Goal: Information Seeking & Learning: Find specific fact

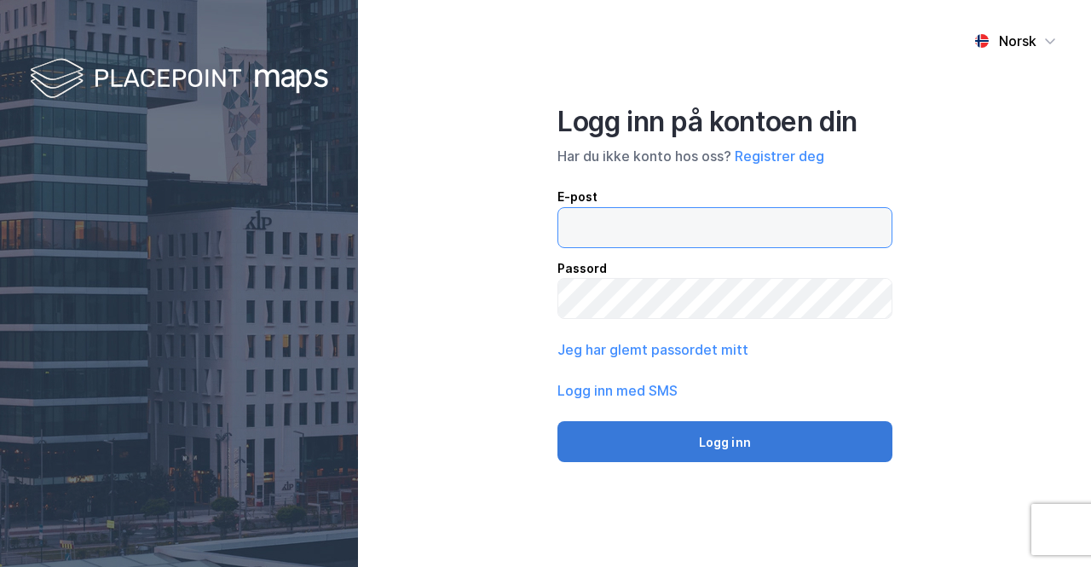
type input "[EMAIL_ADDRESS][DOMAIN_NAME]"
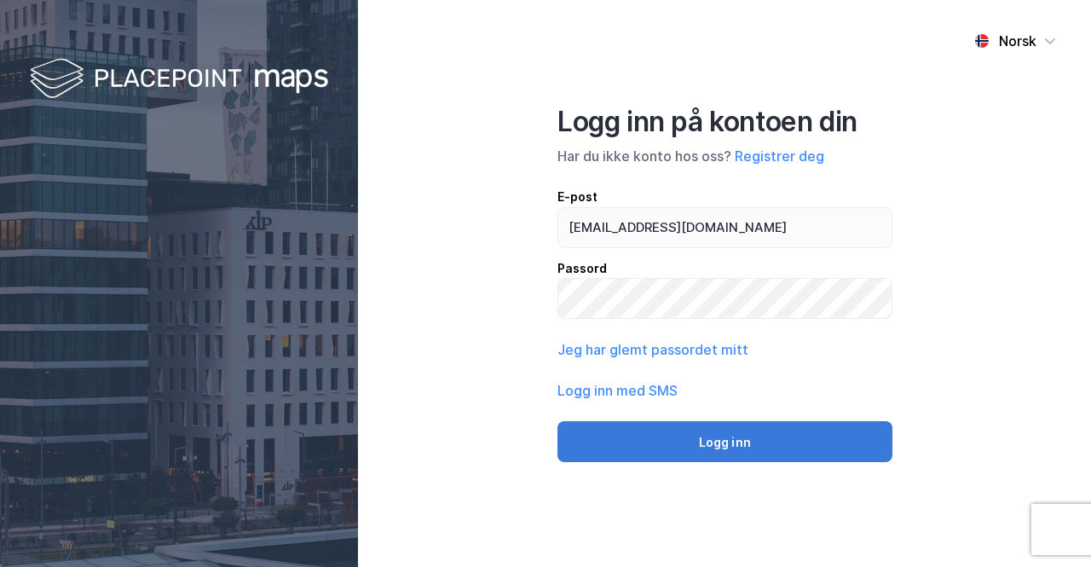
click at [713, 439] on button "Logg inn" at bounding box center [724, 441] width 335 height 41
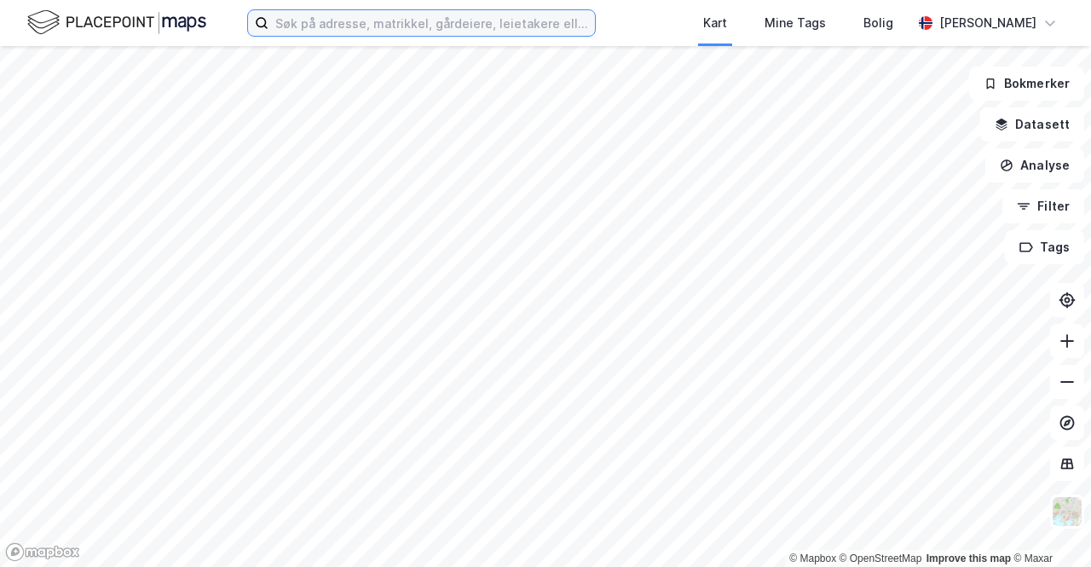
click at [391, 26] on input at bounding box center [431, 23] width 326 height 26
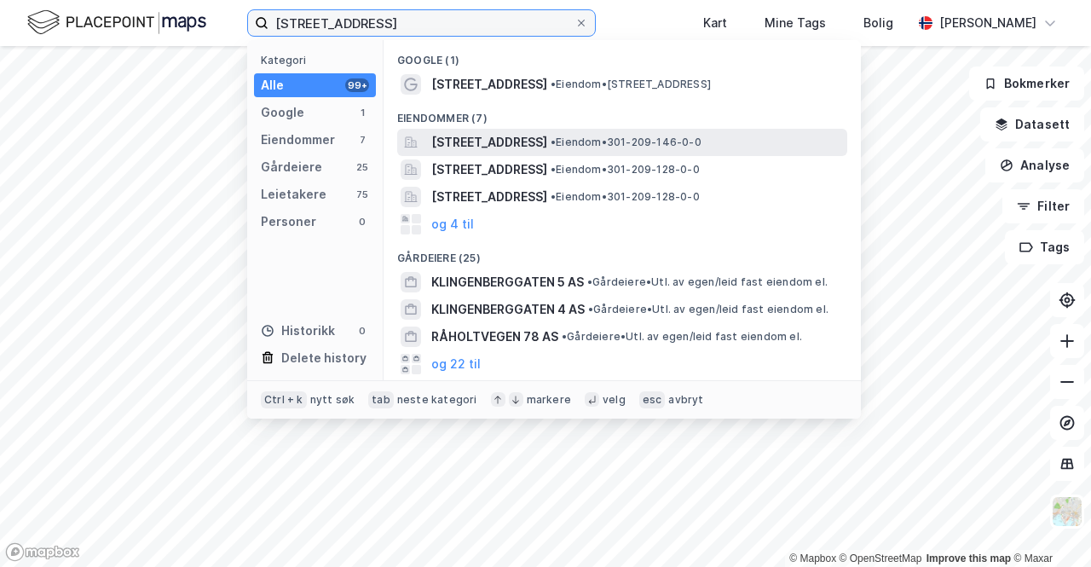
type input "[STREET_ADDRESS]"
click at [494, 137] on span "[STREET_ADDRESS]" at bounding box center [489, 142] width 116 height 20
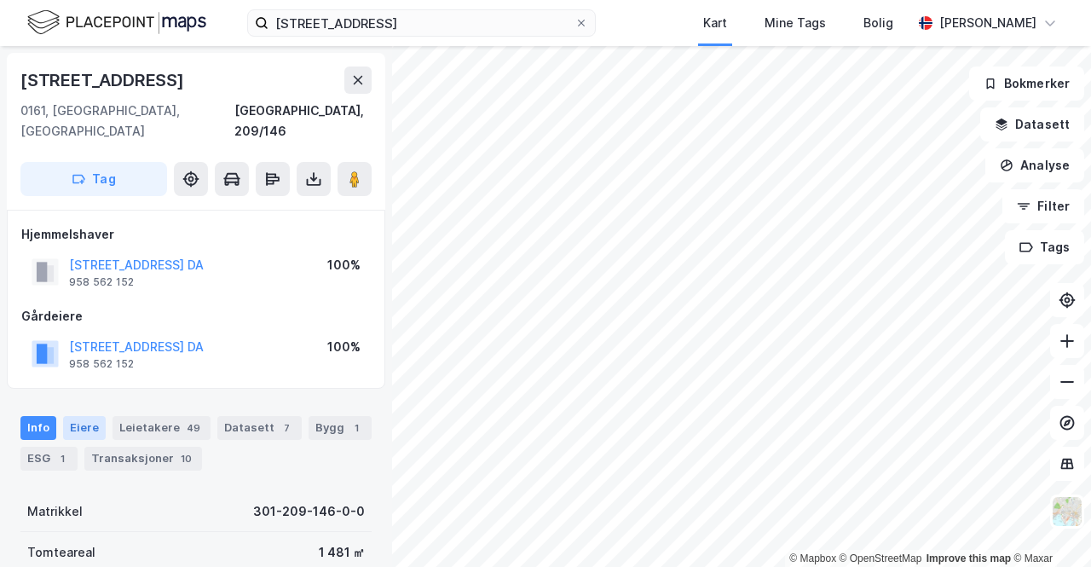
click at [77, 416] on div "Eiere" at bounding box center [84, 428] width 43 height 24
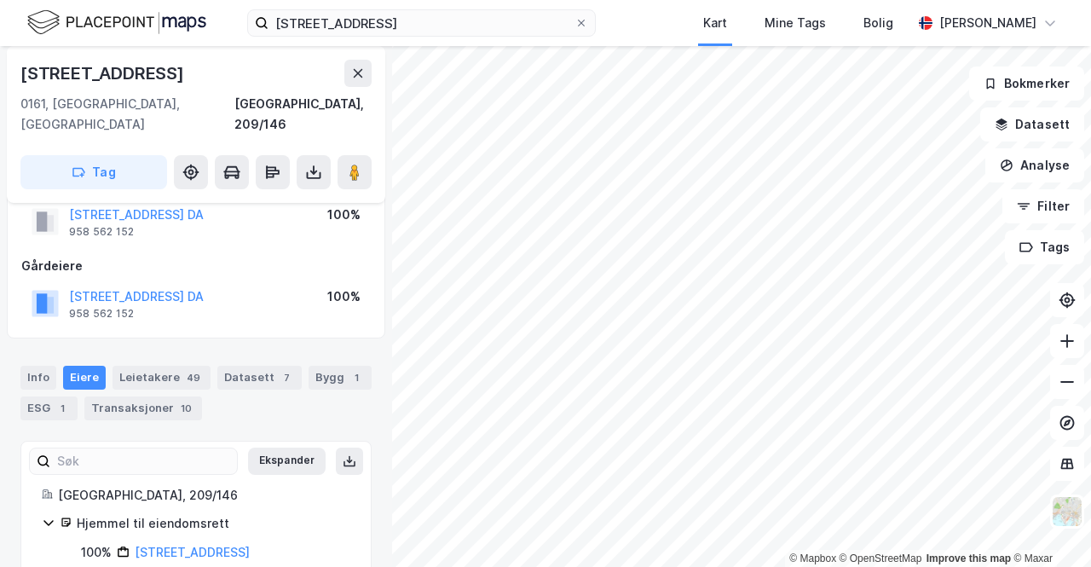
scroll to position [66, 0]
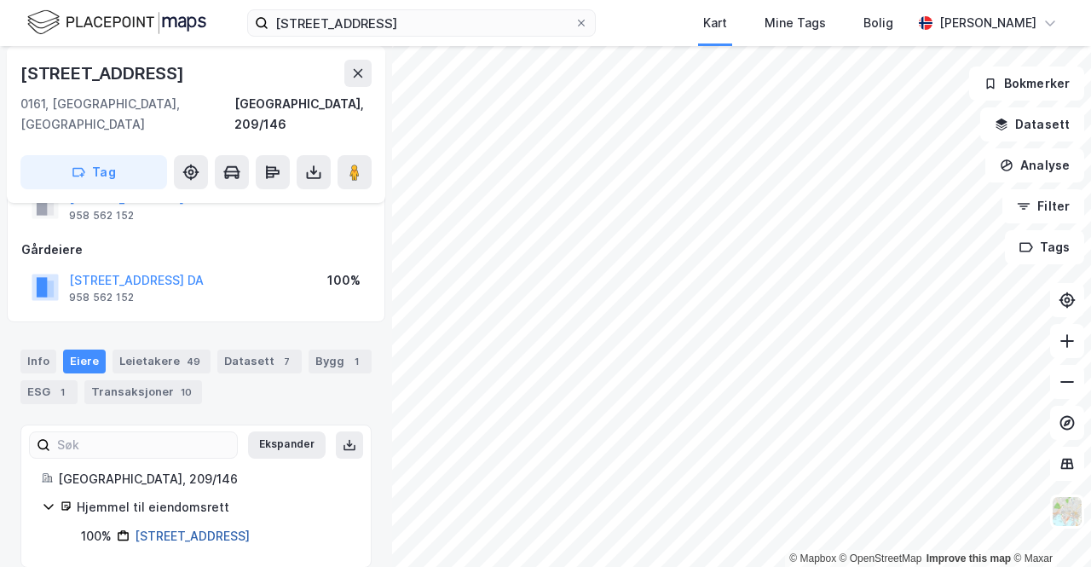
click at [234, 528] on link "[STREET_ADDRESS]" at bounding box center [192, 535] width 115 height 14
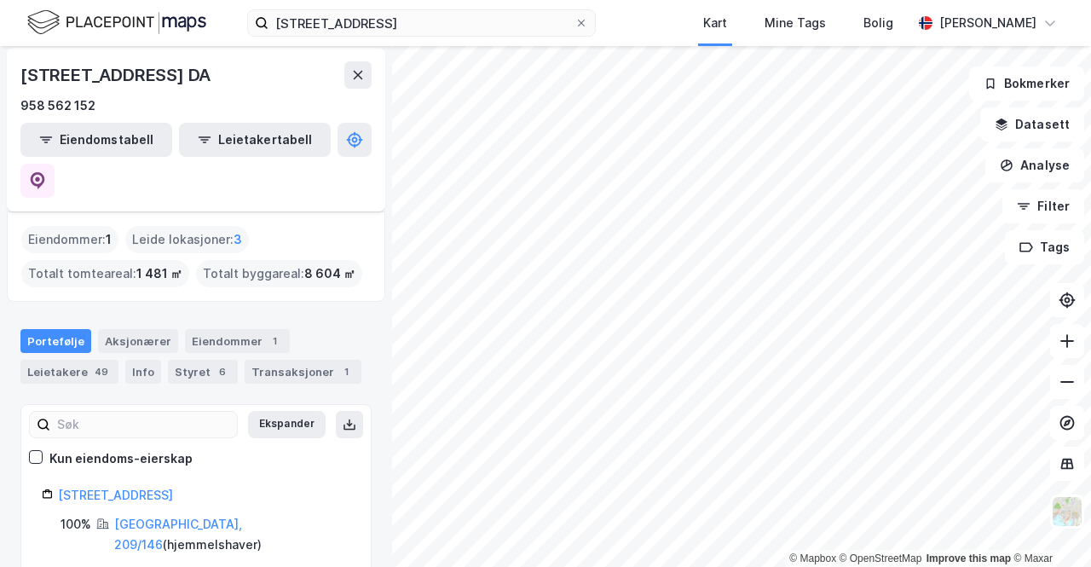
scroll to position [84, 0]
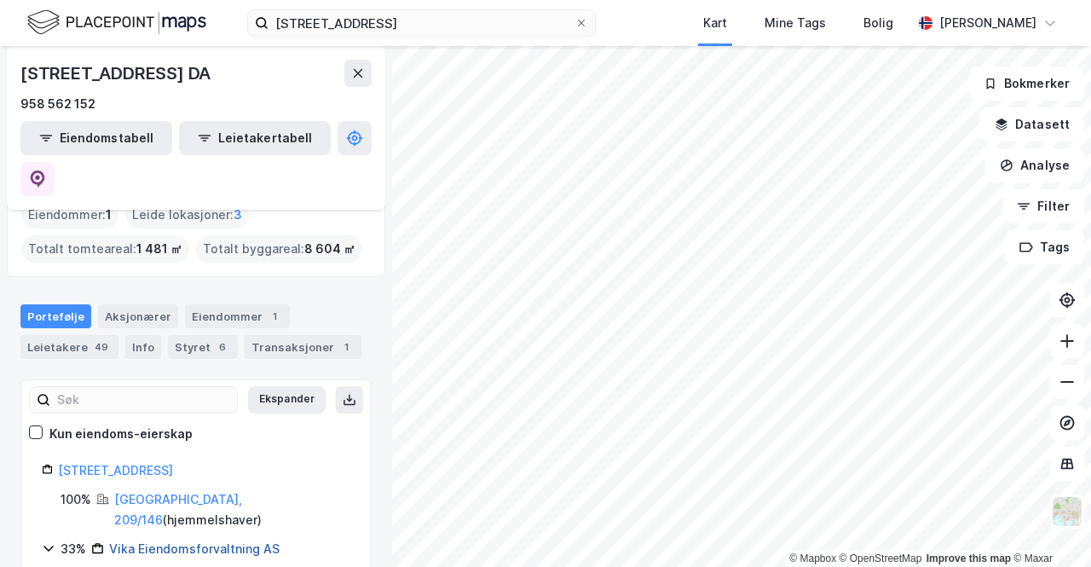
click at [141, 541] on link "Vika Eiendomsforvaltning AS" at bounding box center [194, 548] width 170 height 14
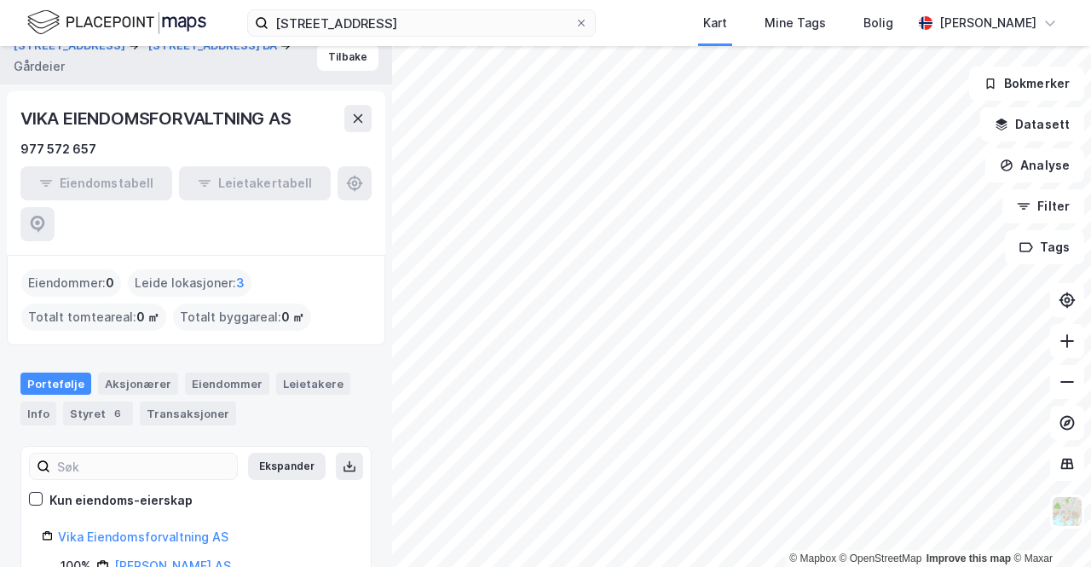
scroll to position [25, 0]
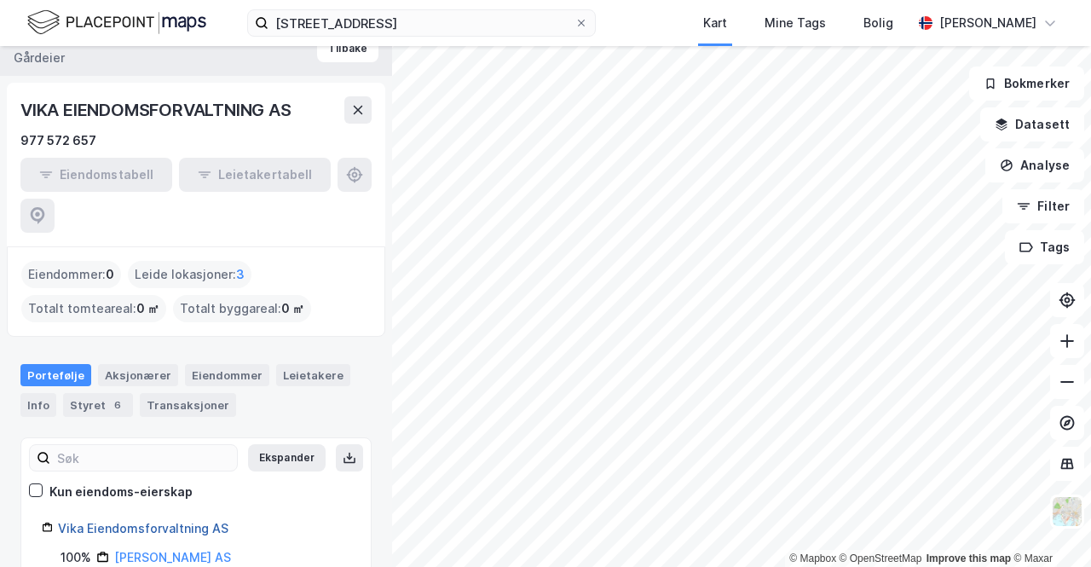
click at [132, 521] on link "Vika Eiendomsforvaltning AS" at bounding box center [143, 528] width 170 height 14
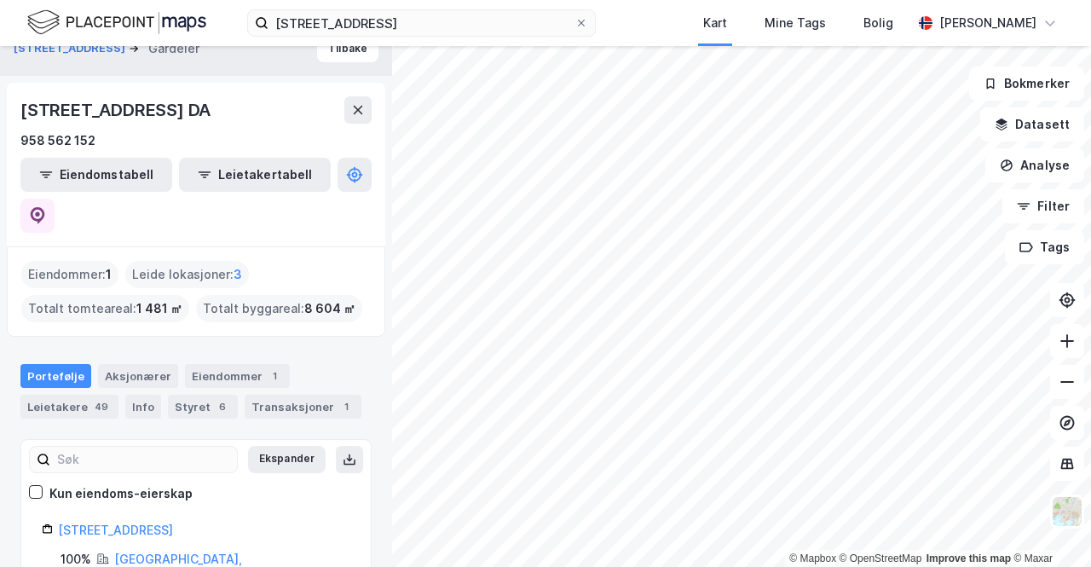
scroll to position [34, 0]
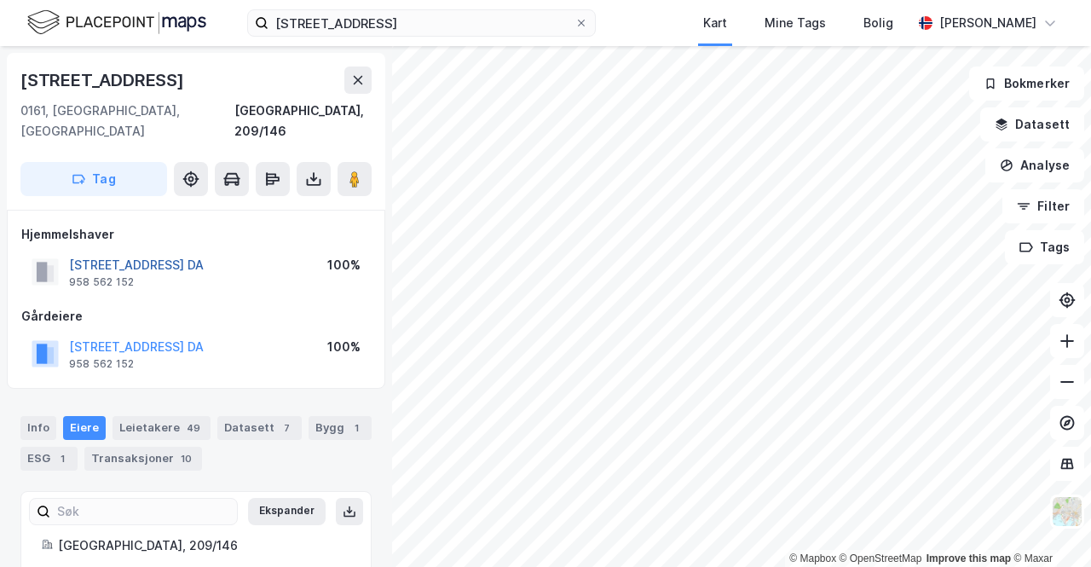
click at [0, 0] on button "[STREET_ADDRESS] DA" at bounding box center [0, 0] width 0 height 0
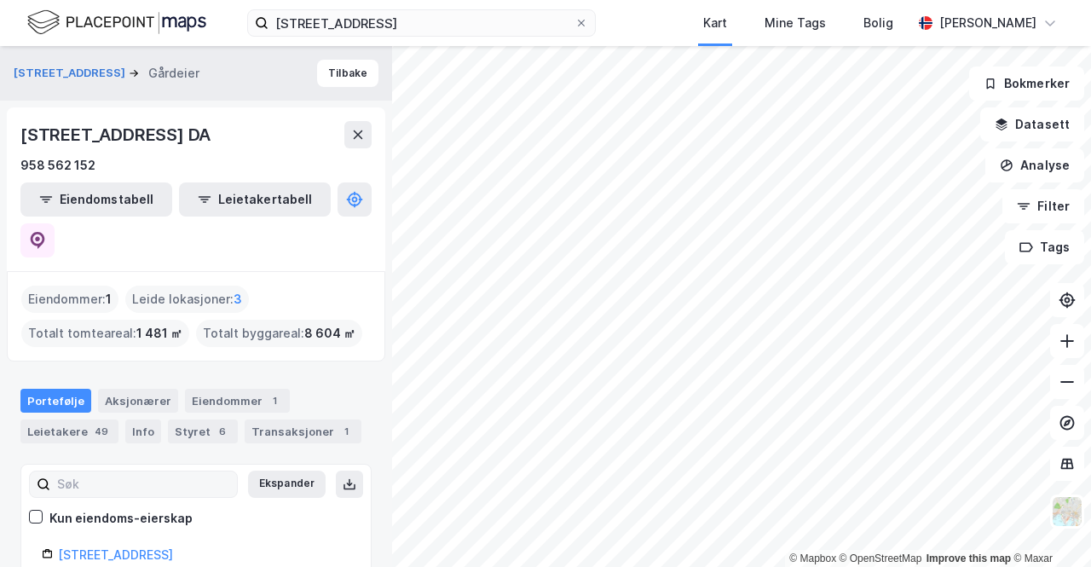
scroll to position [84, 0]
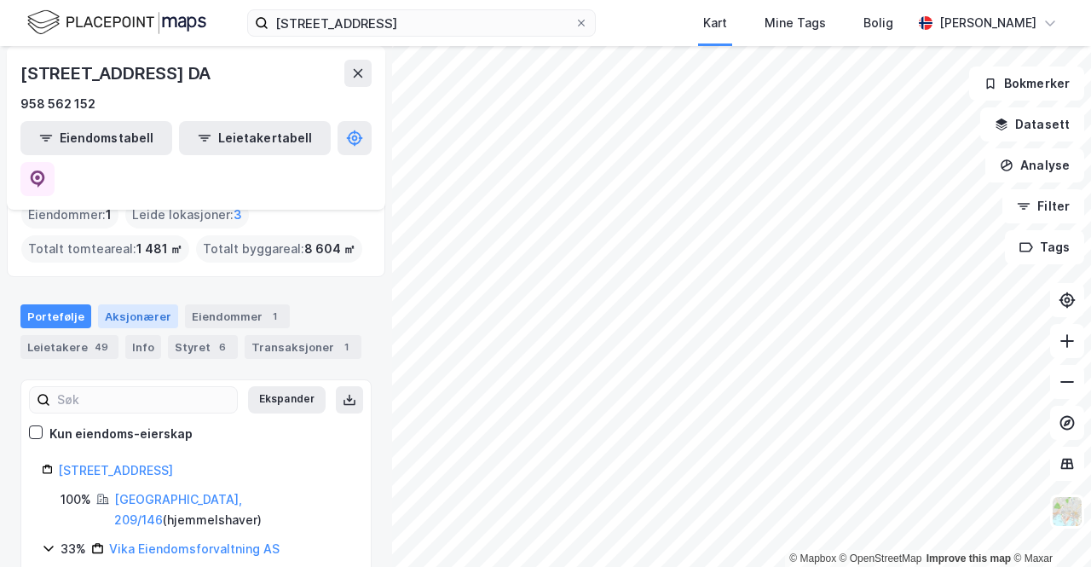
click at [109, 304] on div "Aksjonærer" at bounding box center [138, 316] width 80 height 24
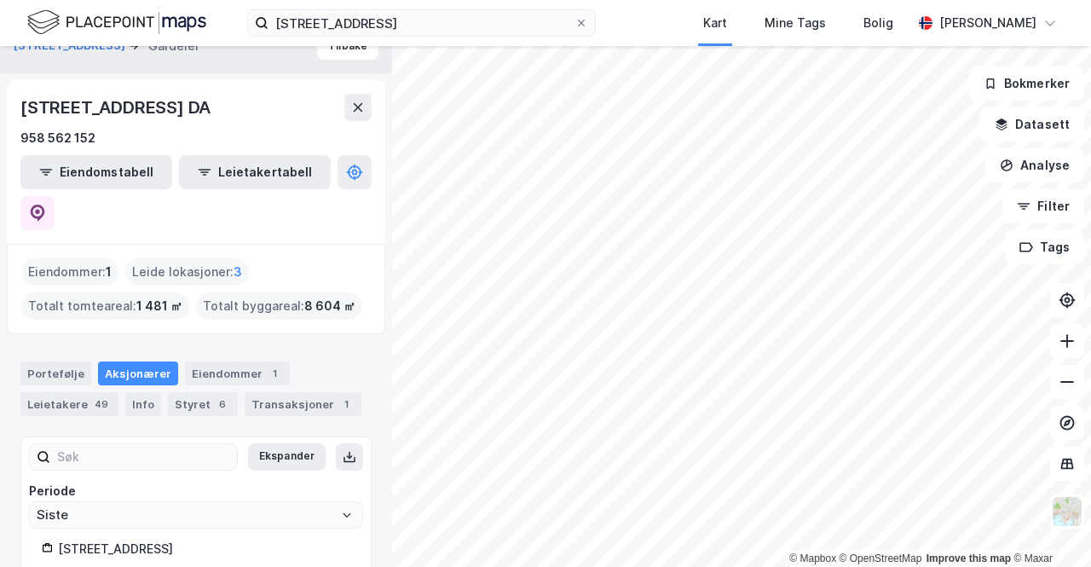
scroll to position [27, 0]
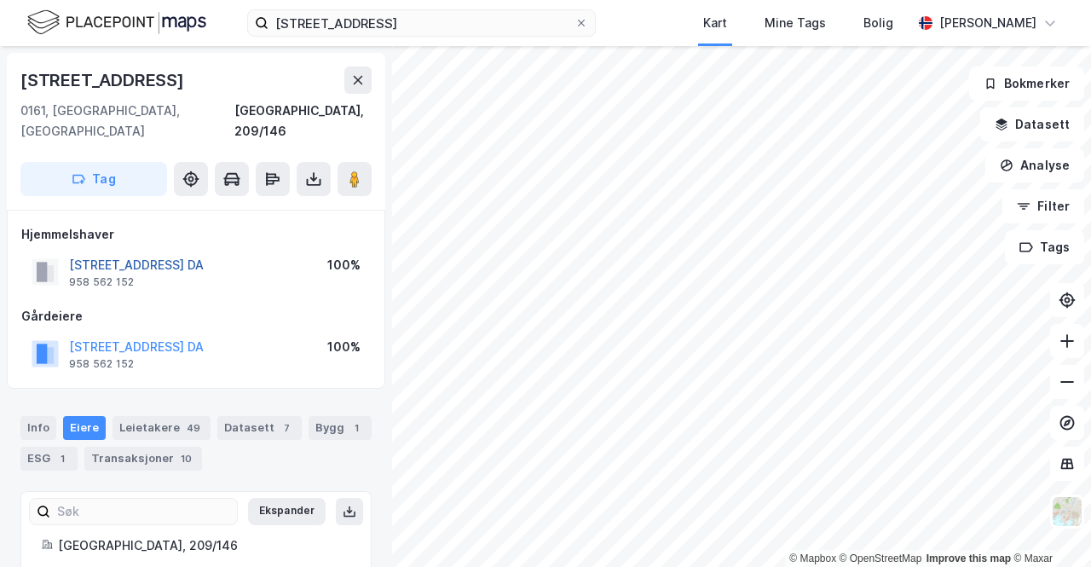
click at [0, 0] on button "[STREET_ADDRESS] DA" at bounding box center [0, 0] width 0 height 0
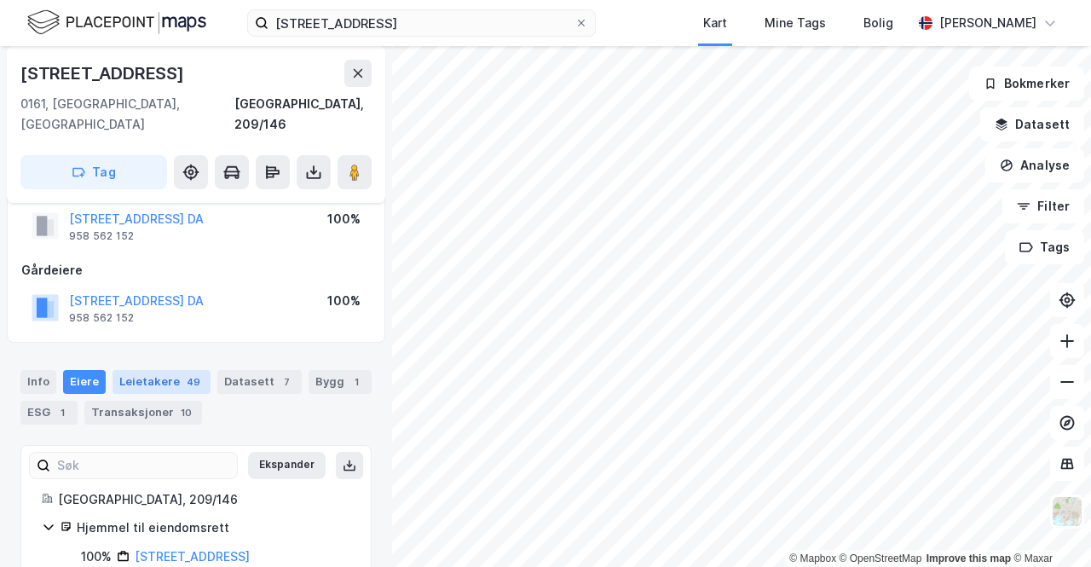
scroll to position [66, 0]
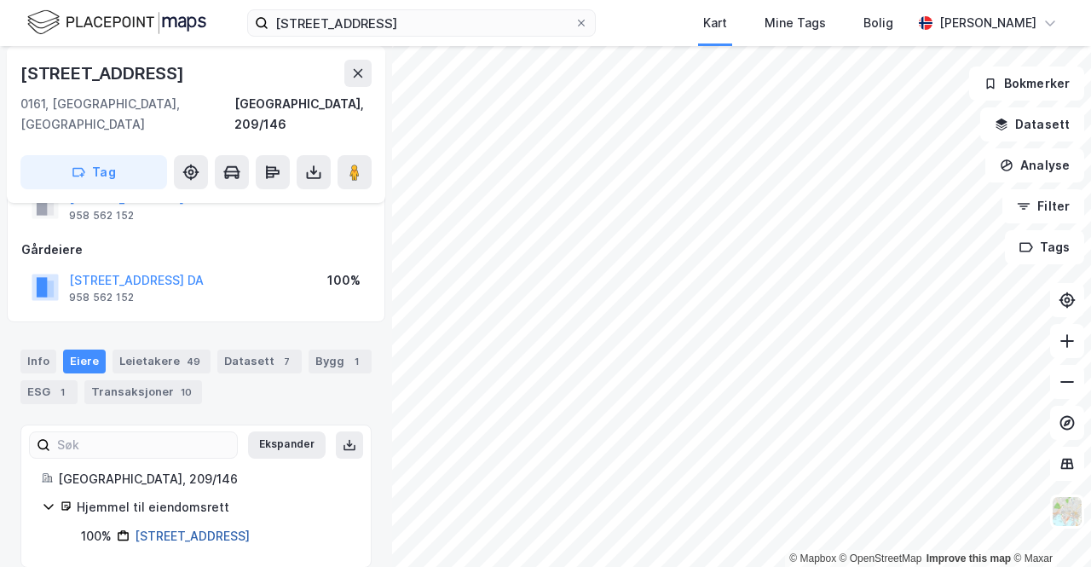
click at [176, 528] on link "[STREET_ADDRESS]" at bounding box center [192, 535] width 115 height 14
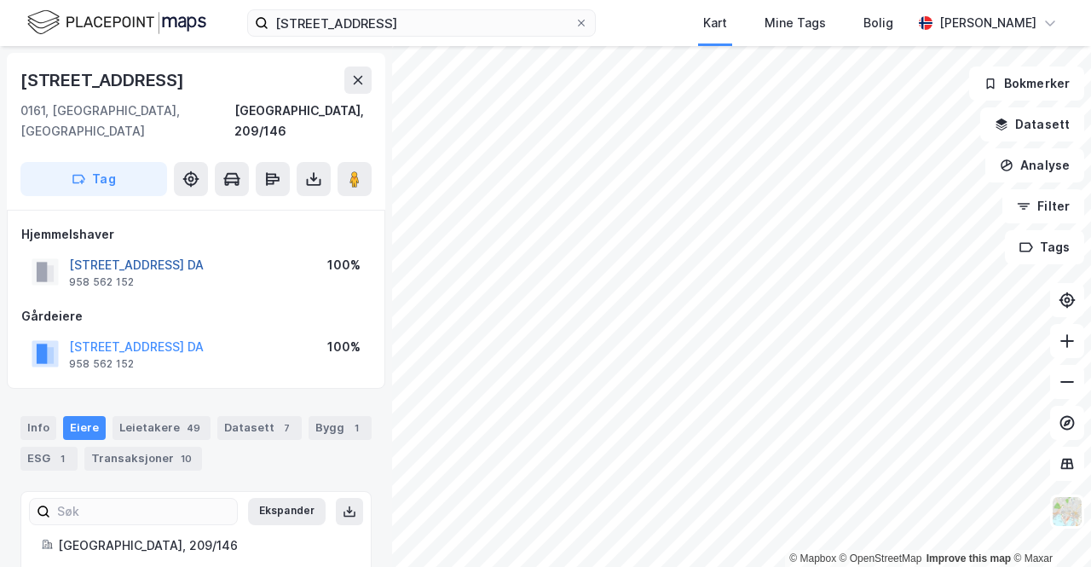
click at [0, 0] on button "[STREET_ADDRESS] DA" at bounding box center [0, 0] width 0 height 0
